Goal: Task Accomplishment & Management: Manage account settings

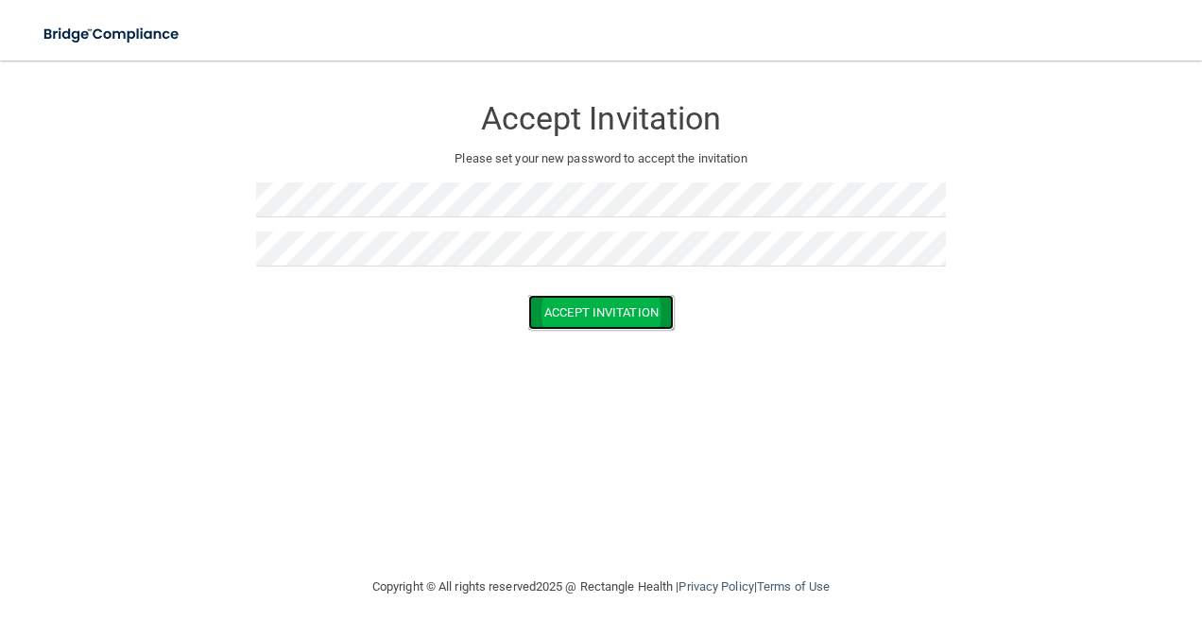
click at [627, 306] on button "Accept Invitation" at bounding box center [601, 312] width 146 height 35
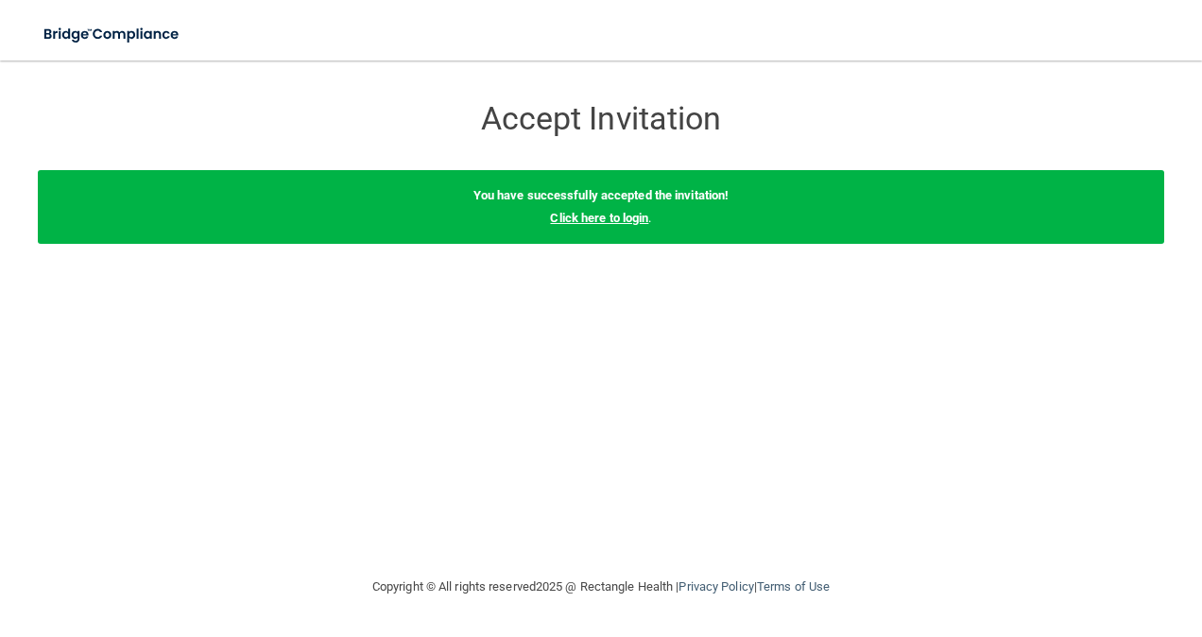
click at [607, 224] on link "Click here to login" at bounding box center [599, 218] width 98 height 14
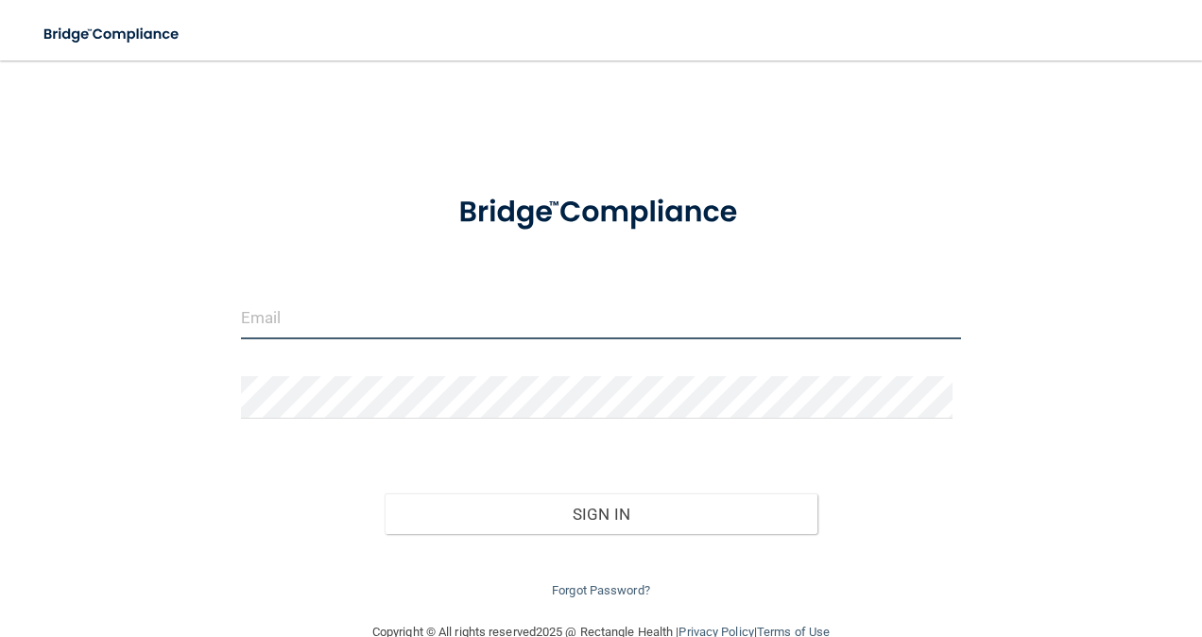
click at [499, 314] on input "email" at bounding box center [601, 318] width 721 height 43
type input "[PERSON_NAME][EMAIL_ADDRESS][PERSON_NAME][DOMAIN_NAME]"
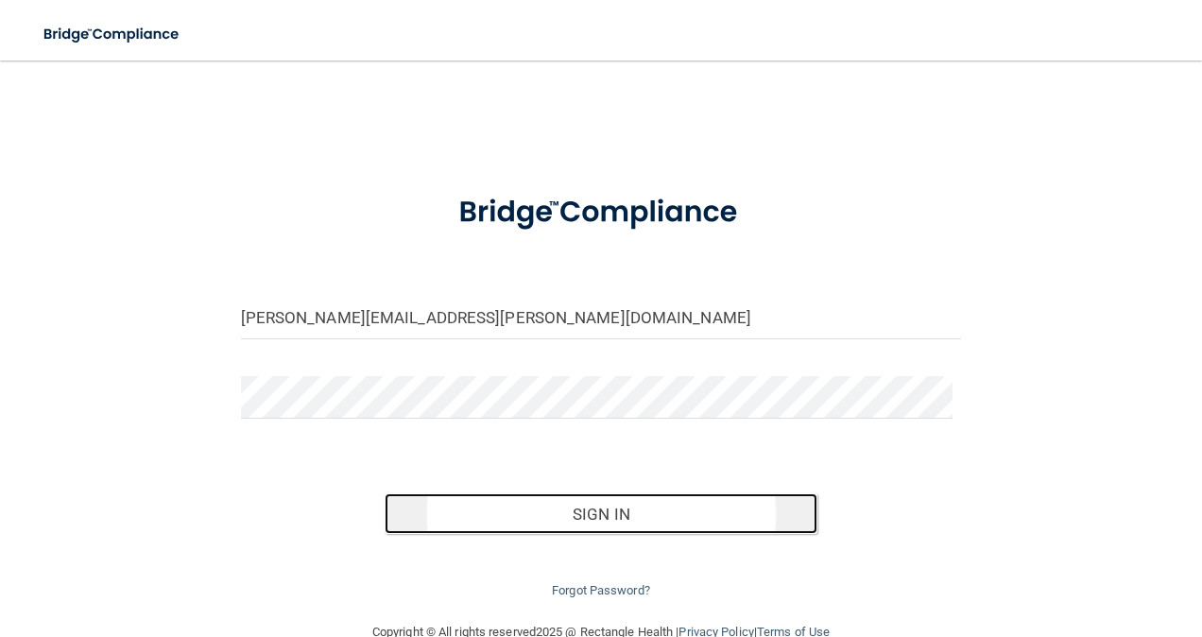
click at [588, 510] on button "Sign In" at bounding box center [601, 514] width 433 height 42
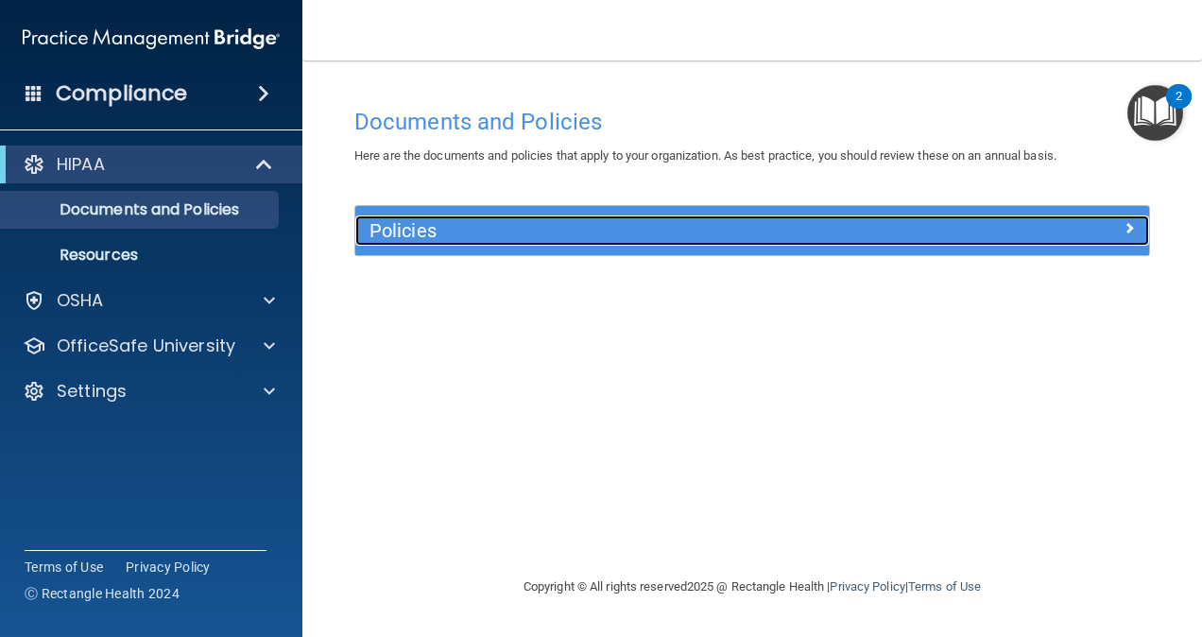
click at [775, 232] on h5 "Policies" at bounding box center [652, 230] width 567 height 21
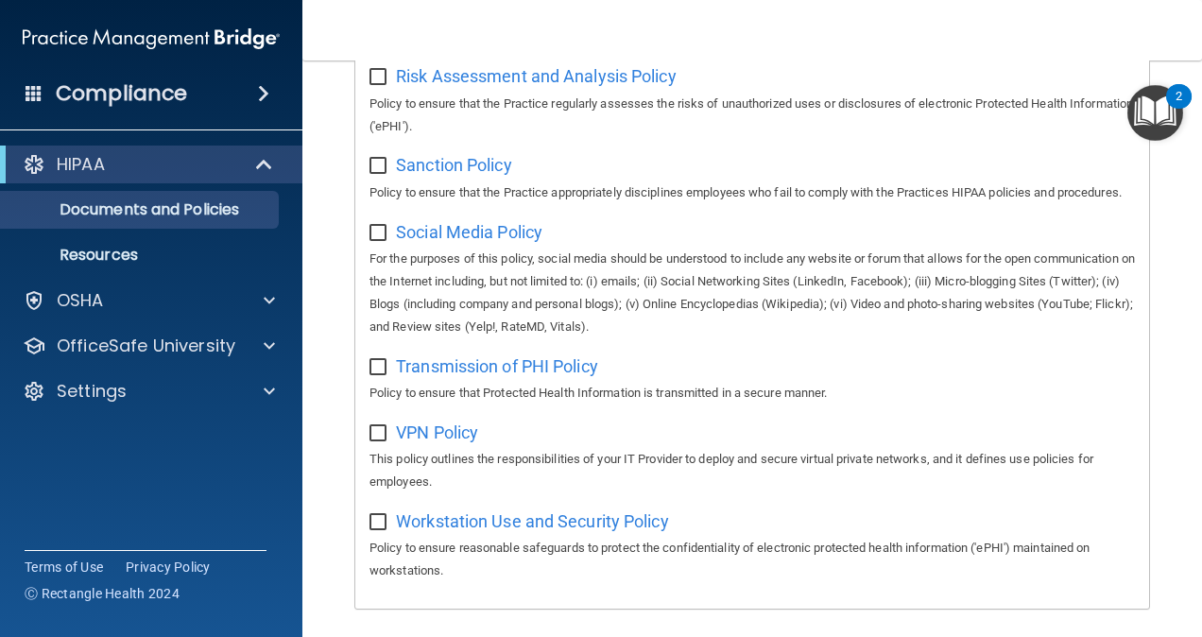
scroll to position [1516, 0]
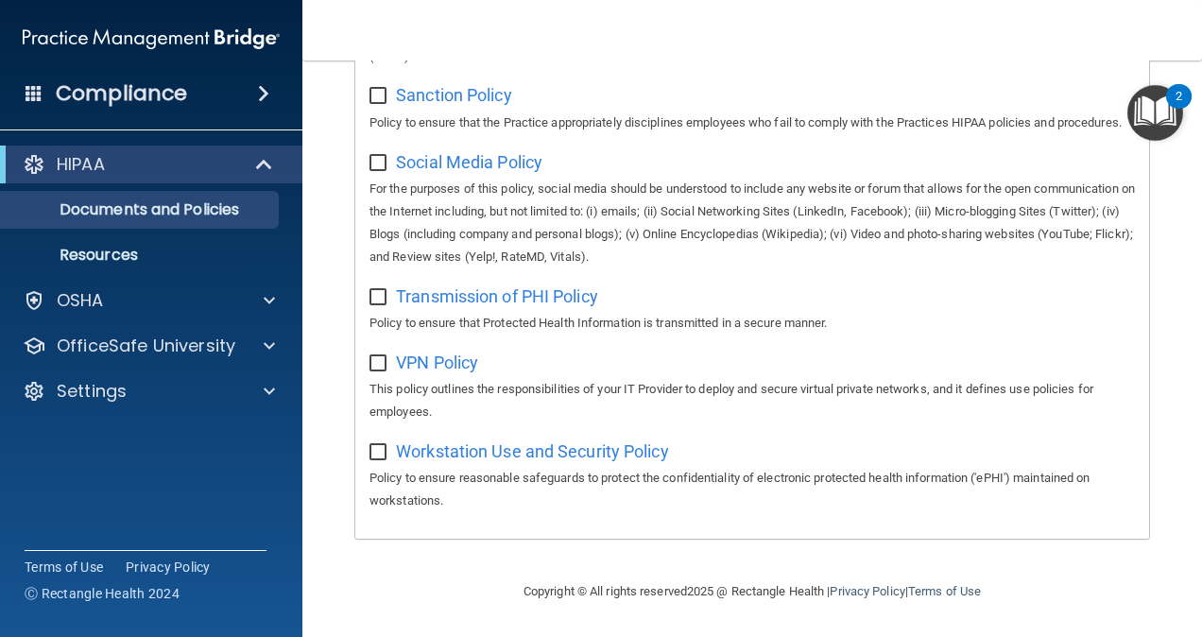
click at [238, 98] on div "Compliance" at bounding box center [151, 94] width 302 height 42
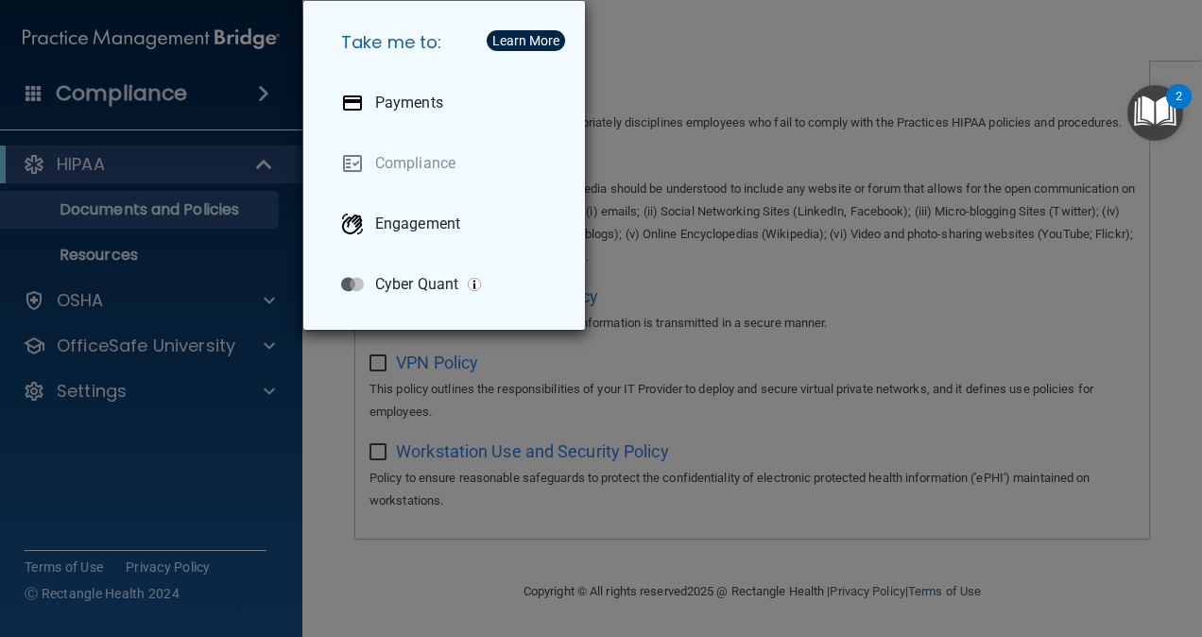
click at [202, 165] on div "Take me to: Payments Compliance Engagement Cyber Quant" at bounding box center [601, 318] width 1202 height 637
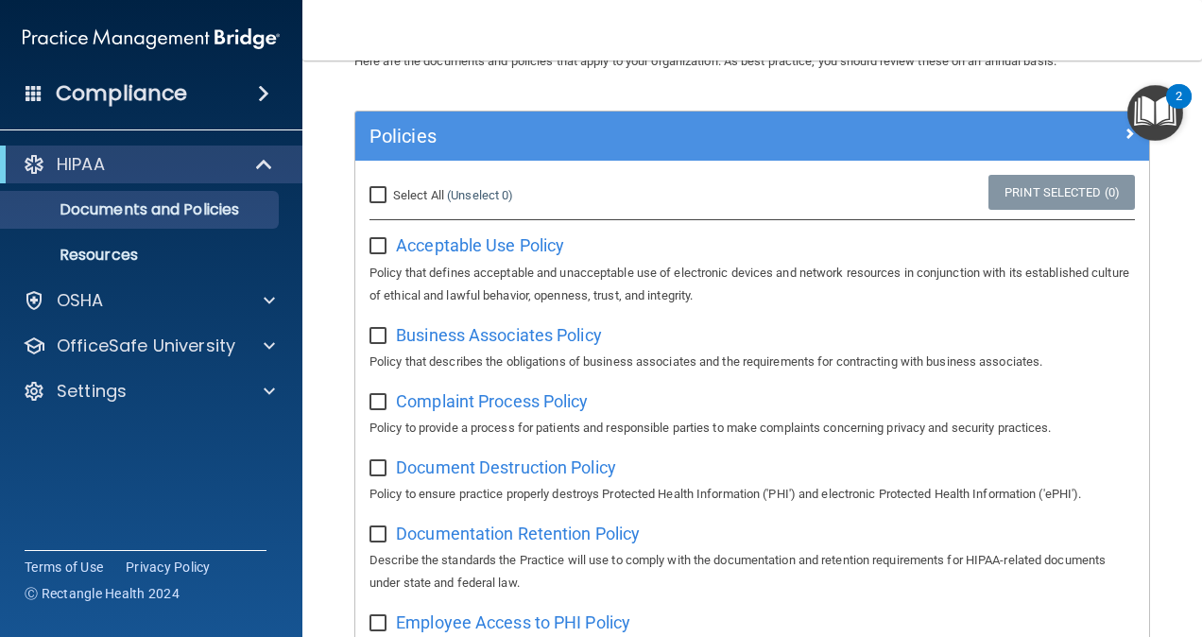
scroll to position [189, 0]
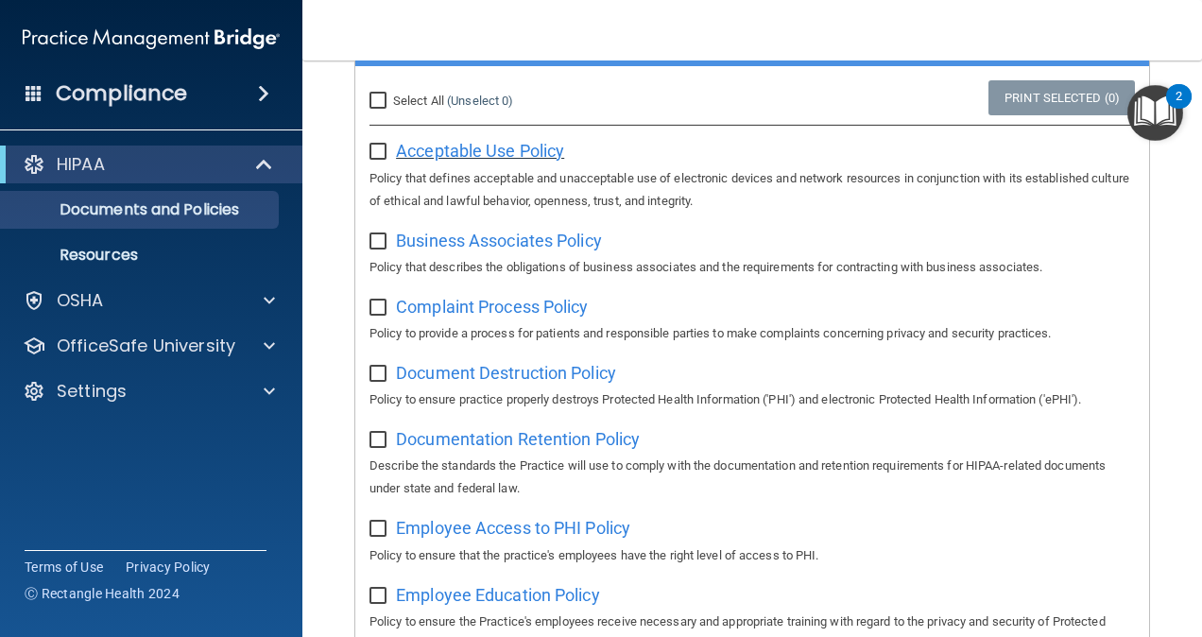
click at [531, 150] on span "Acceptable Use Policy" at bounding box center [480, 151] width 168 height 20
click at [380, 149] on input "checkbox" at bounding box center [380, 152] width 22 height 15
click at [378, 157] on input "checkbox" at bounding box center [380, 152] width 22 height 15
checkbox input "false"
click at [171, 212] on p "Documents and Policies" at bounding box center [141, 209] width 258 height 19
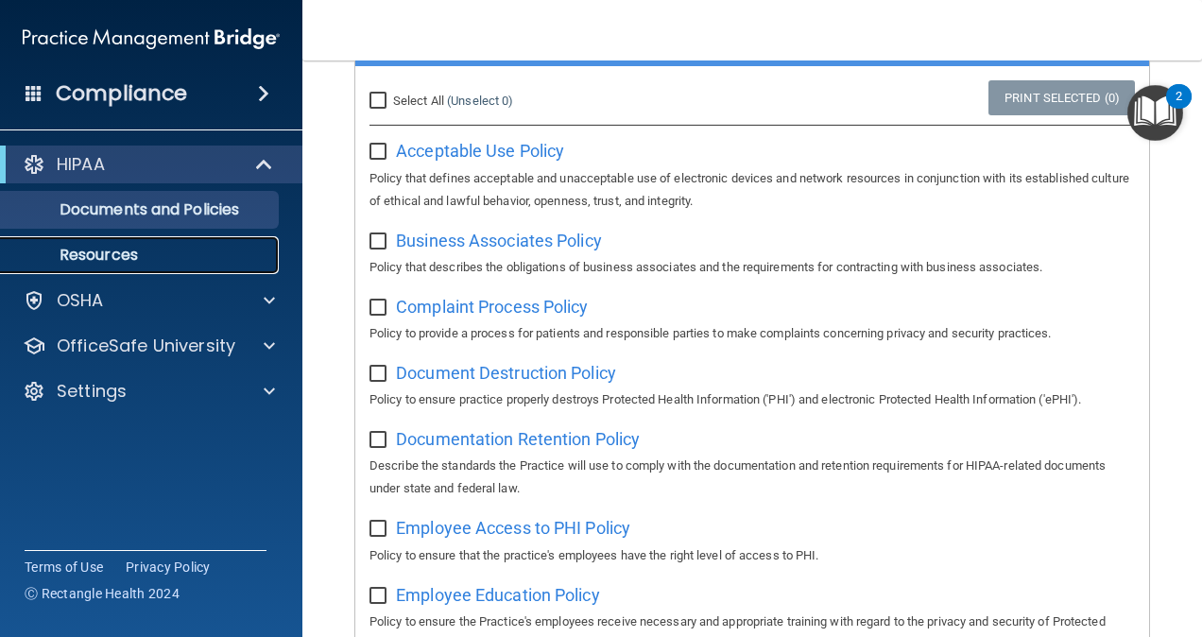
click at [157, 249] on p "Resources" at bounding box center [141, 255] width 258 height 19
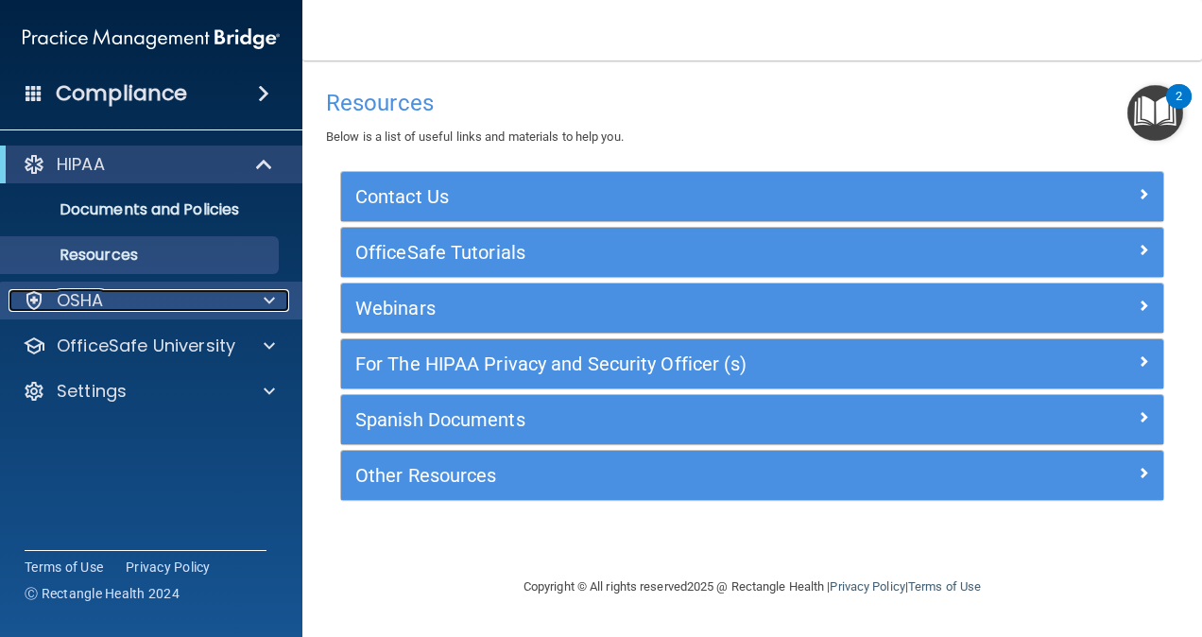
click at [163, 295] on div "OSHA" at bounding box center [126, 300] width 234 height 23
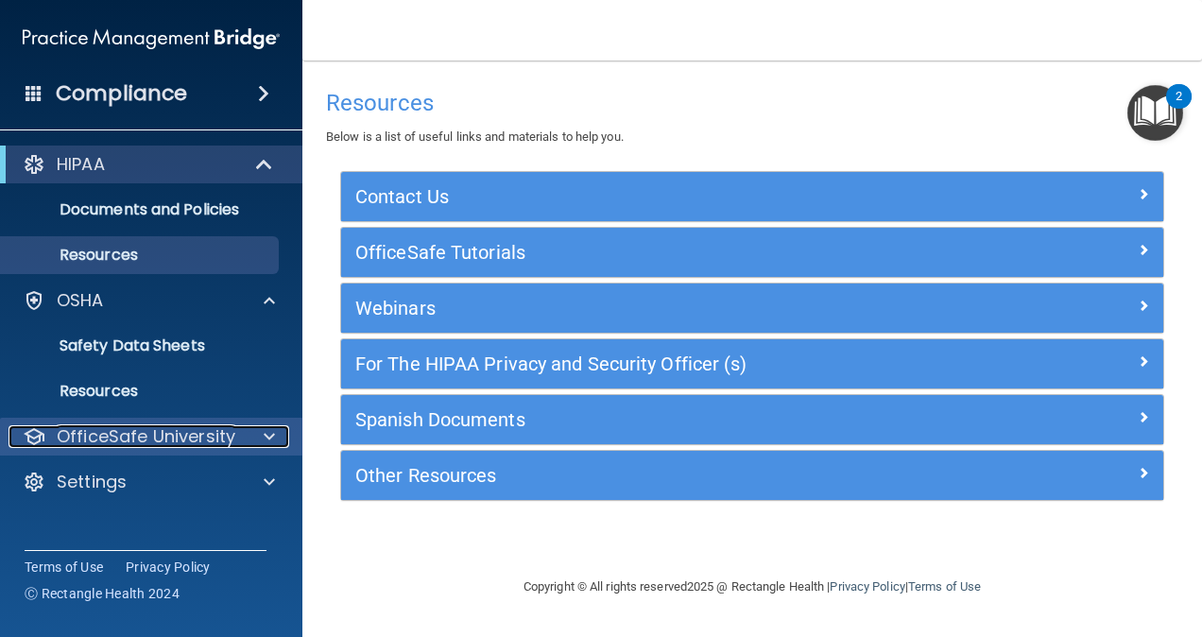
click at [163, 430] on p "OfficeSafe University" at bounding box center [146, 436] width 179 height 23
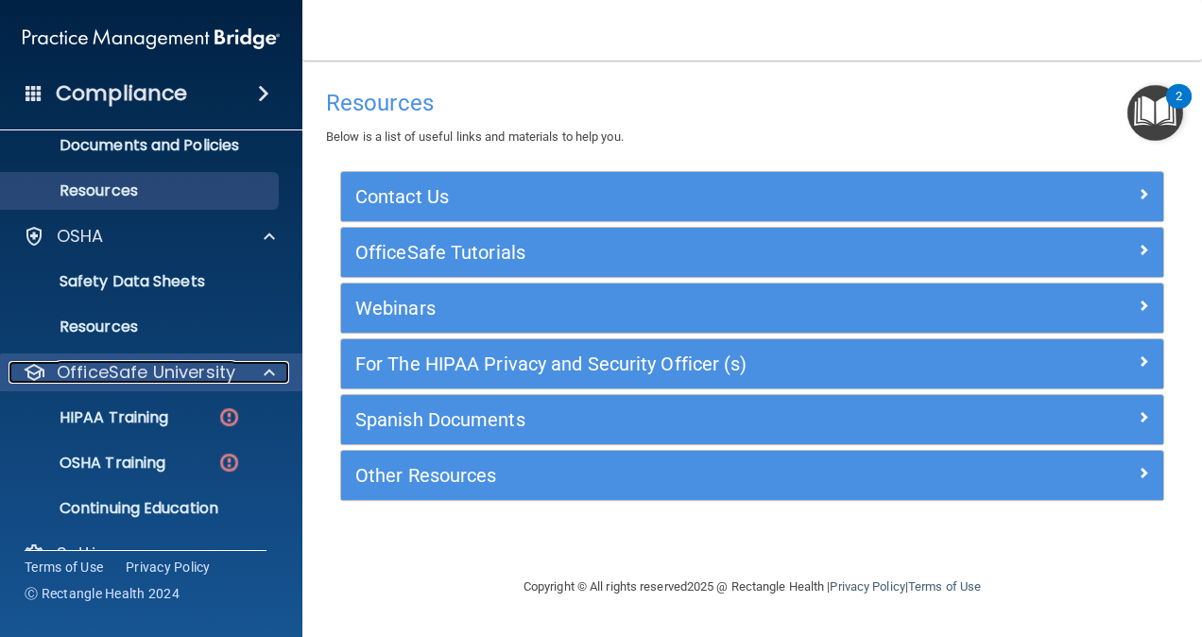
scroll to position [102, 0]
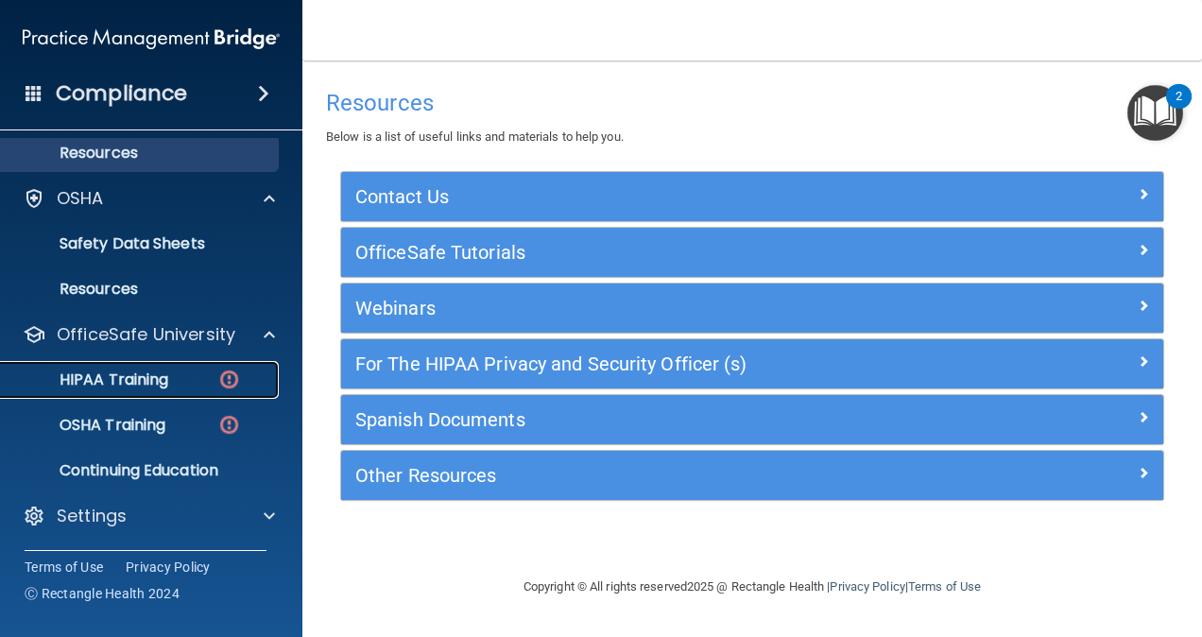
click at [169, 380] on div "HIPAA Training" at bounding box center [141, 379] width 258 height 19
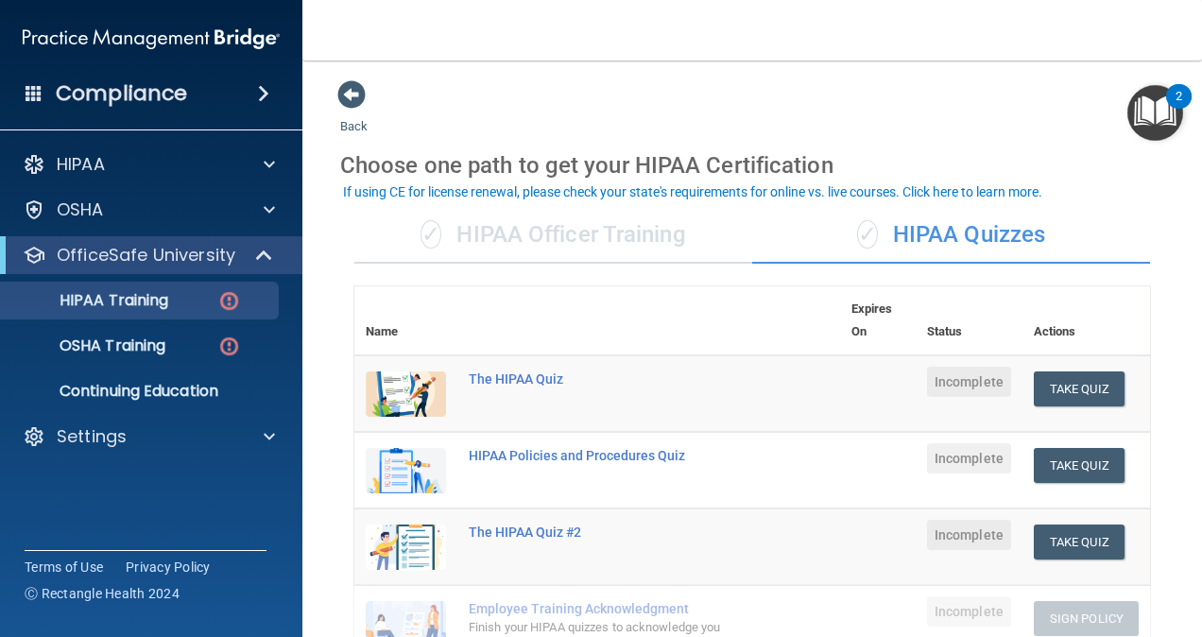
click at [578, 237] on div "✓ HIPAA Officer Training" at bounding box center [553, 235] width 398 height 57
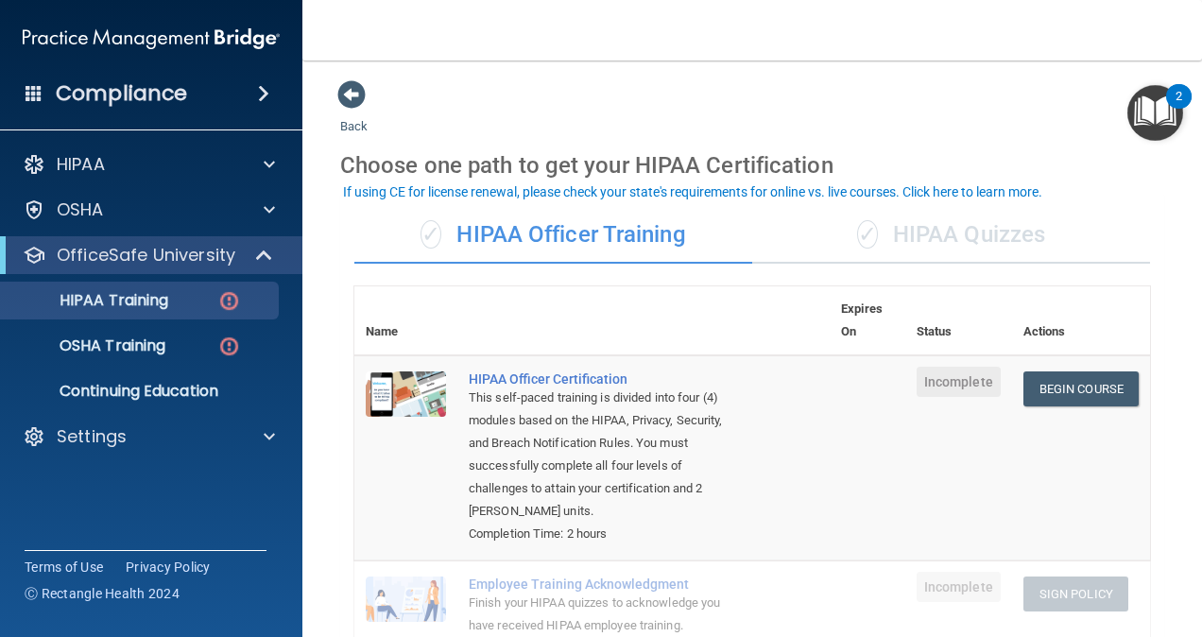
click at [943, 234] on div "✓ HIPAA Quizzes" at bounding box center [951, 235] width 398 height 57
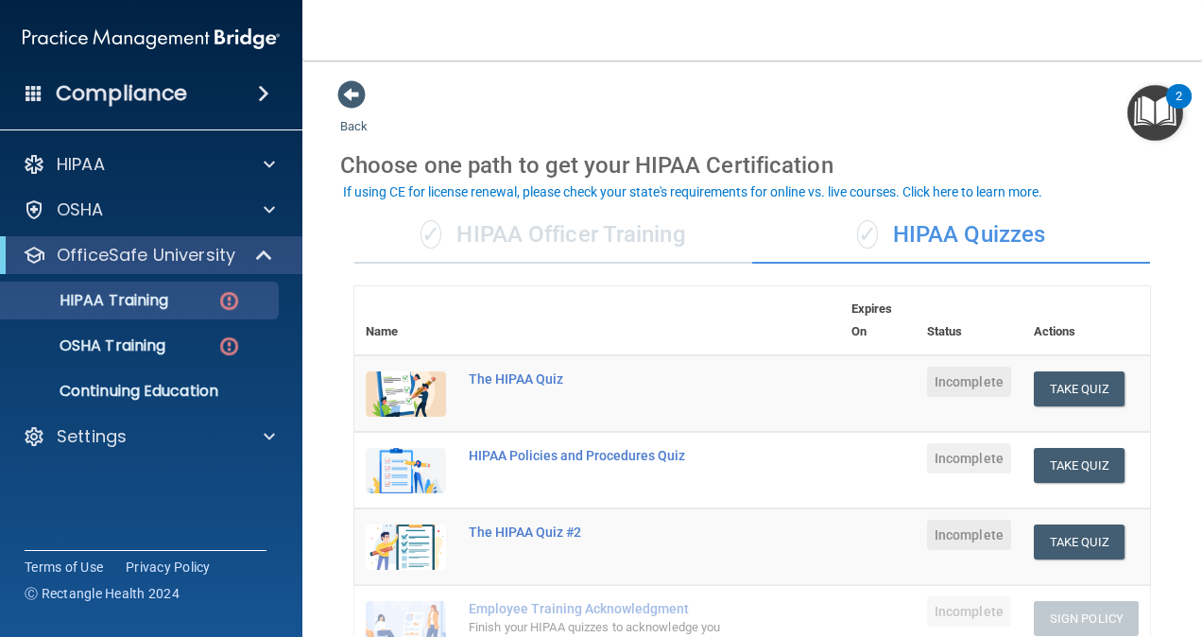
click at [617, 240] on div "✓ HIPAA Officer Training" at bounding box center [553, 235] width 398 height 57
